Goal: Register for event/course

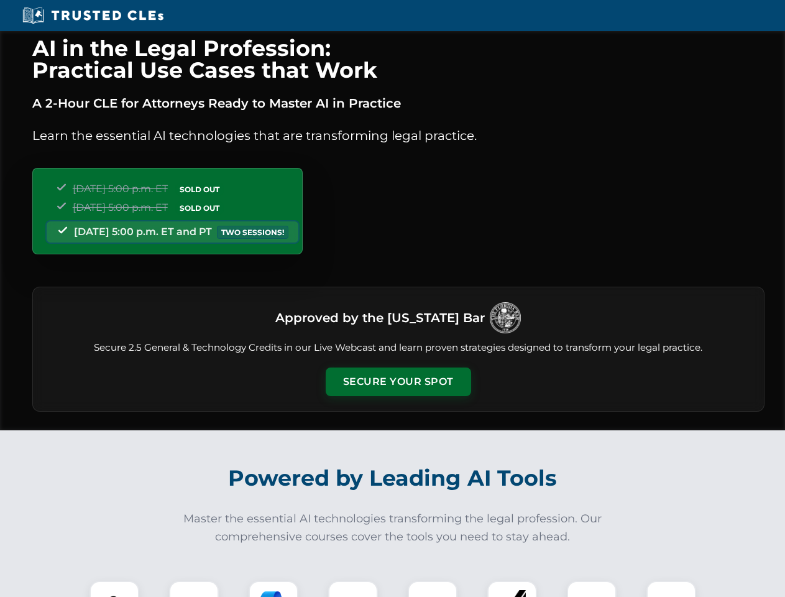
click at [398, 382] on button "Secure Your Spot" at bounding box center [398, 381] width 145 height 29
click at [114, 589] on img at bounding box center [114, 605] width 36 height 36
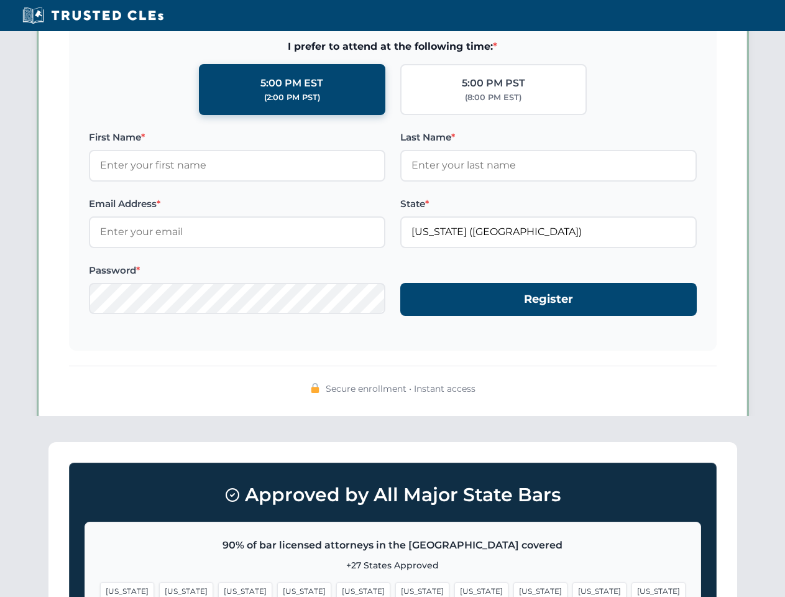
click at [454, 589] on span "[US_STATE]" at bounding box center [481, 591] width 54 height 18
click at [572, 589] on span "[US_STATE]" at bounding box center [599, 591] width 54 height 18
